Goal: Find specific page/section: Find specific page/section

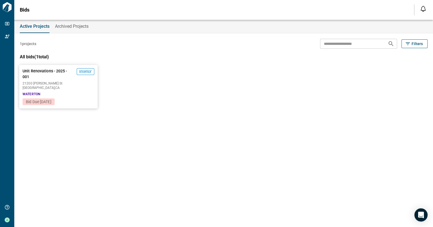
click at [71, 86] on div "[GEOGRAPHIC_DATA][PERSON_NAME] , [GEOGRAPHIC_DATA]" at bounding box center [59, 86] width 72 height 8
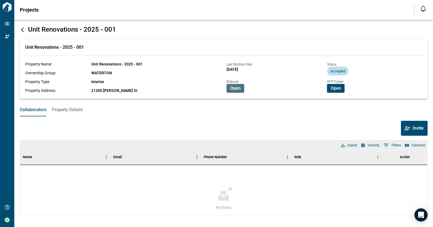
click at [236, 89] on span "Open" at bounding box center [235, 89] width 10 height 6
